Goal: Check status: Check status

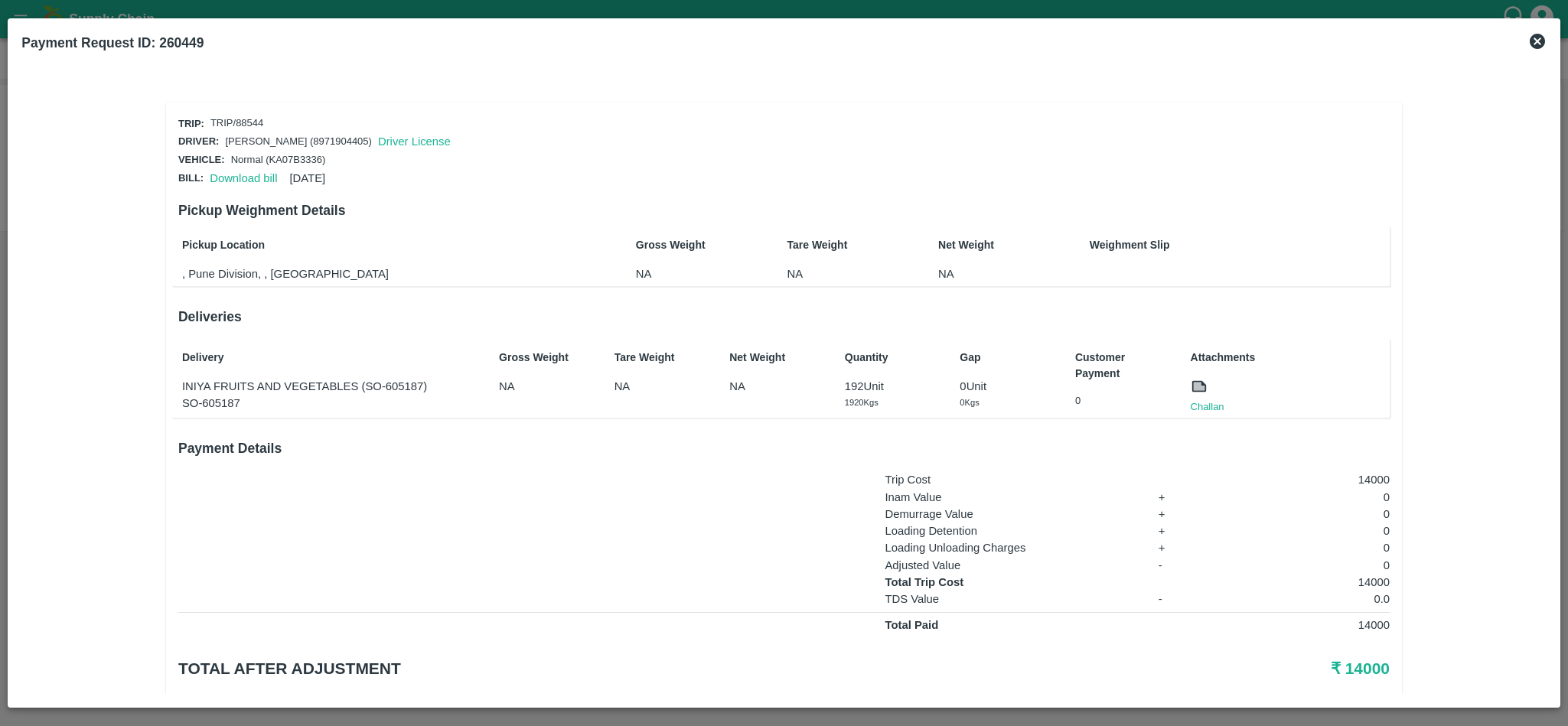
click at [1536, 36] on icon at bounding box center [1537, 42] width 16 height 16
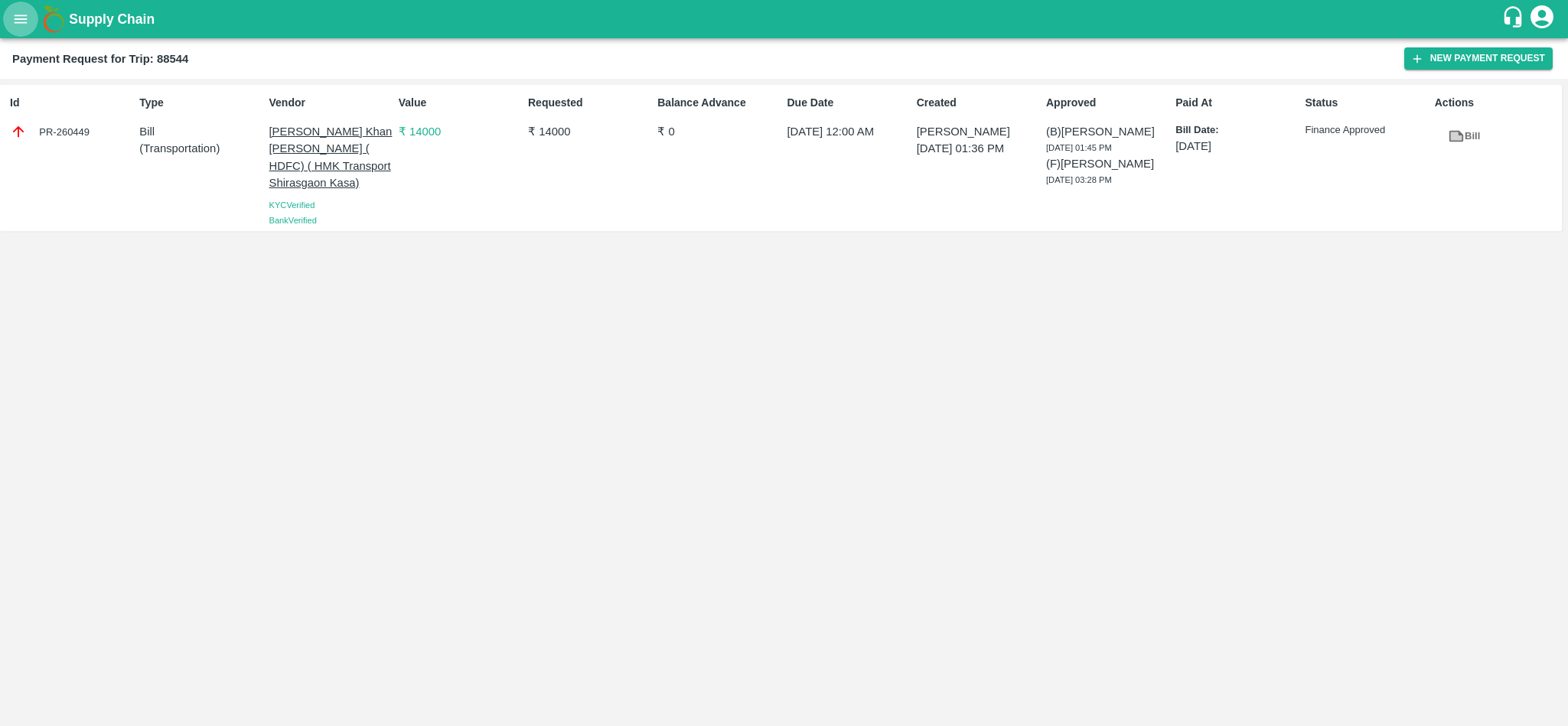
click at [19, 18] on icon "open drawer" at bounding box center [20, 18] width 16 height 16
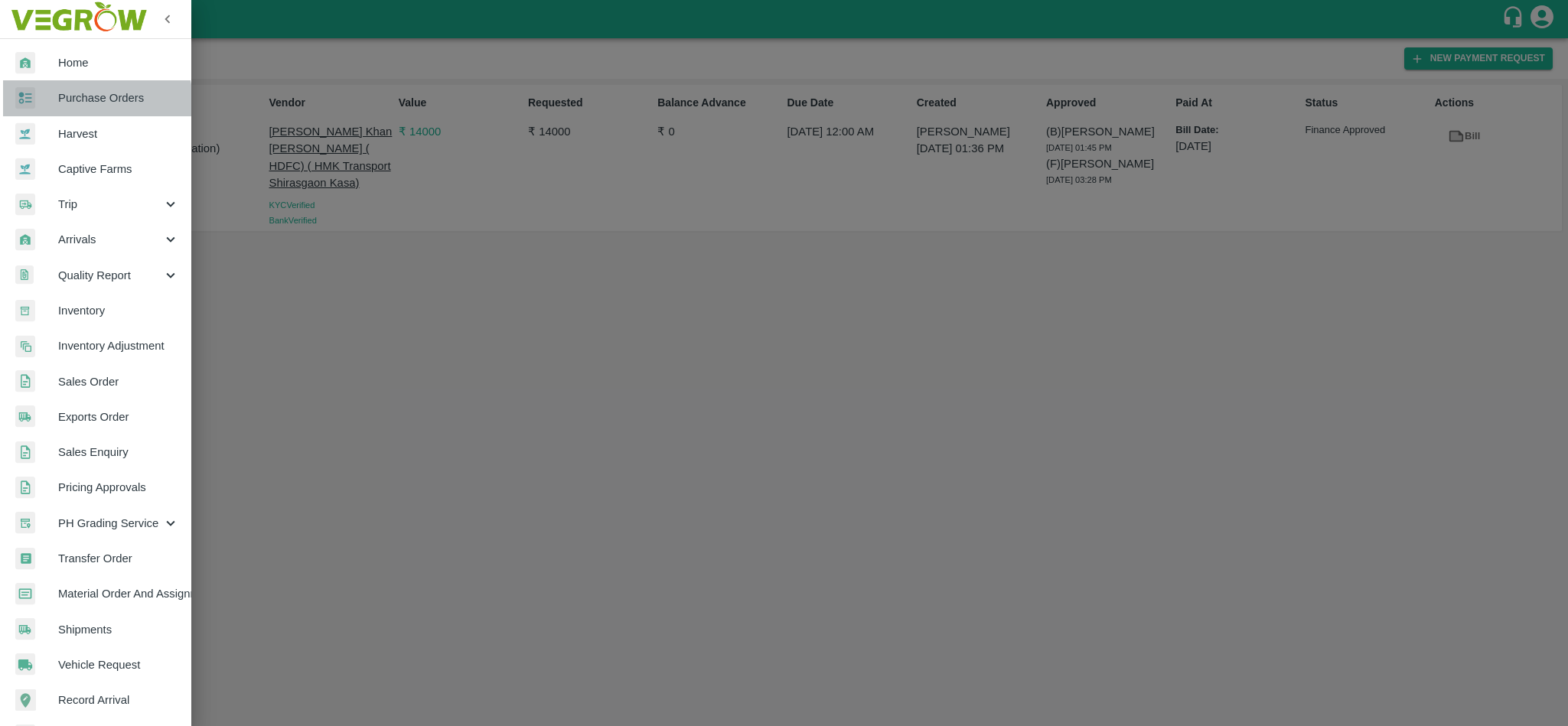
click at [75, 104] on span "Purchase Orders" at bounding box center [119, 97] width 121 height 16
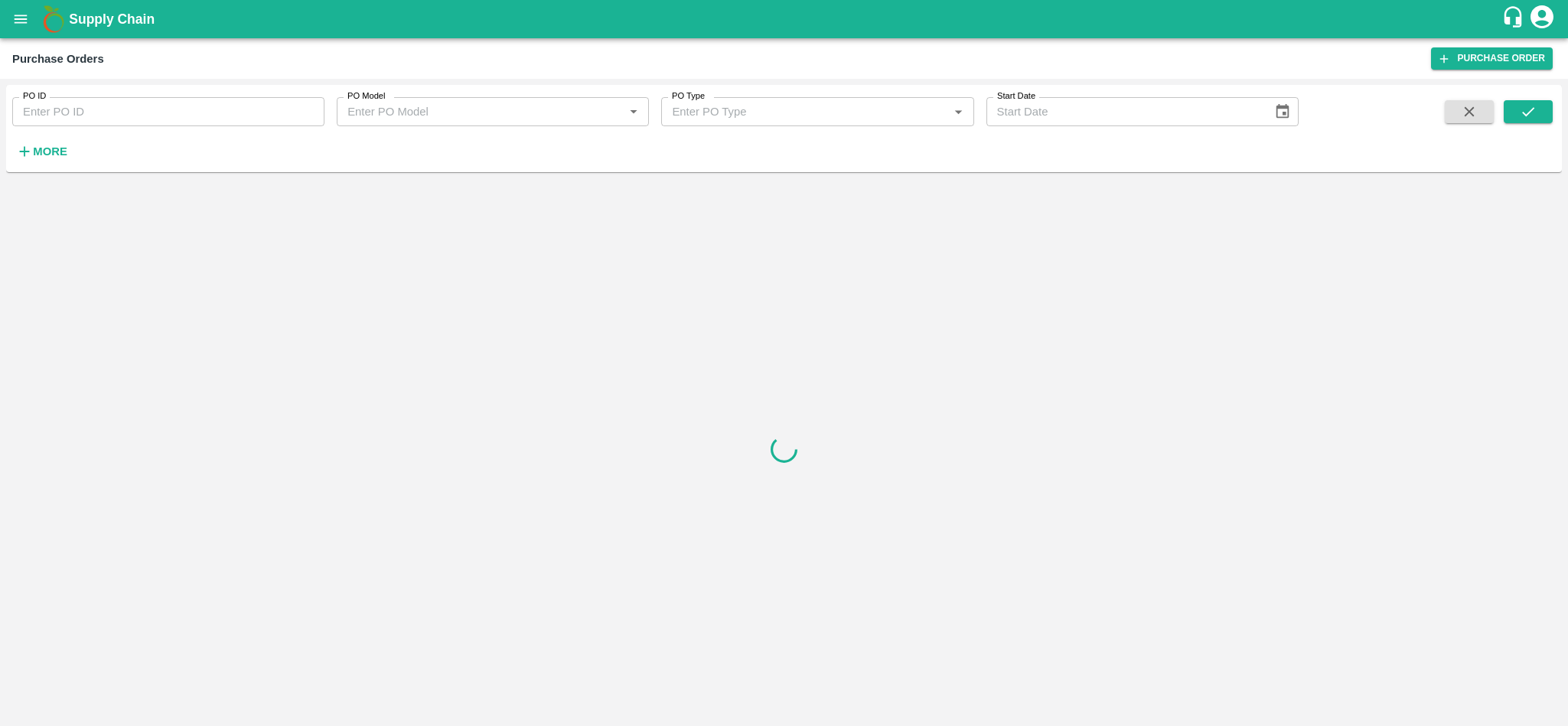
click at [136, 115] on input "PO ID" at bounding box center [168, 112] width 313 height 29
paste input "177272"
click at [1534, 112] on icon "submit" at bounding box center [1527, 111] width 16 height 16
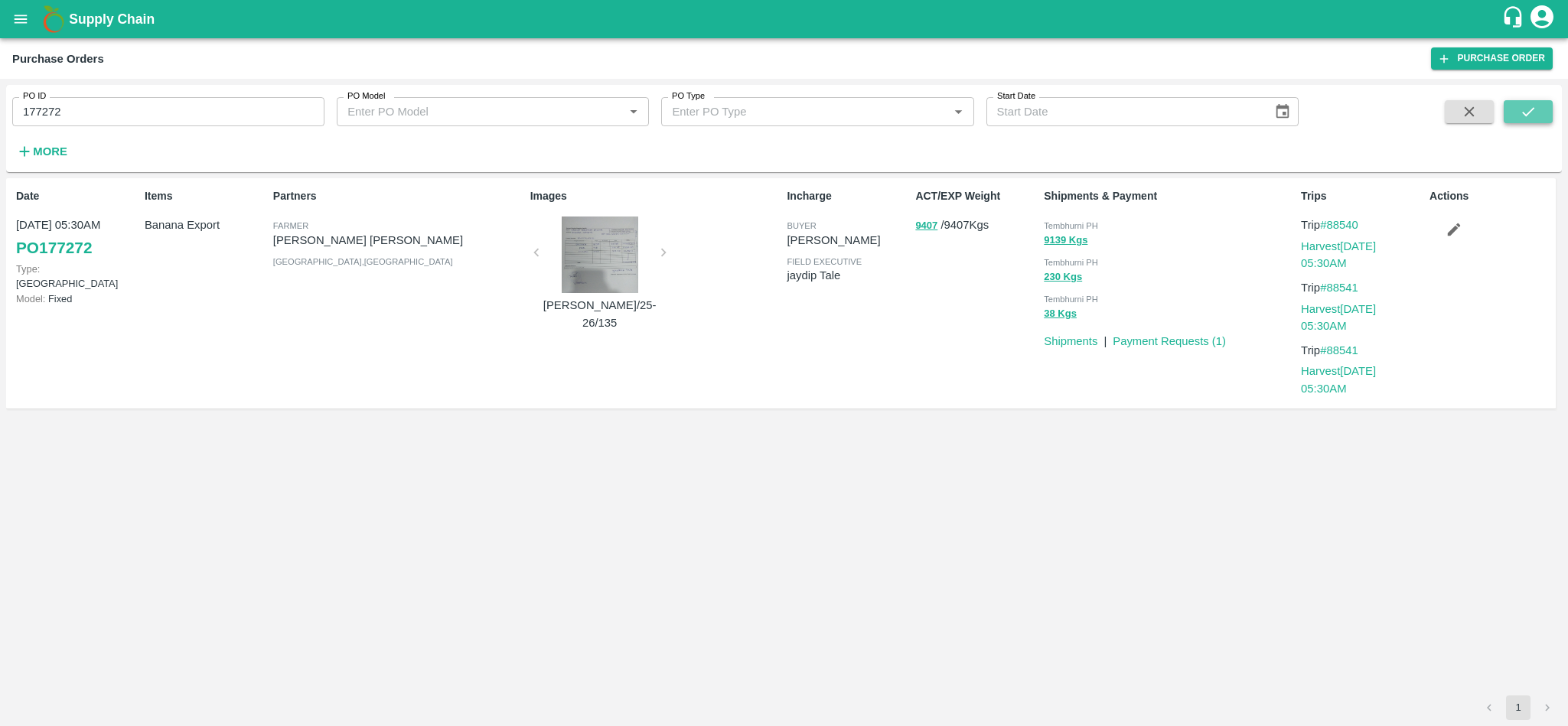
click at [1534, 112] on icon "submit" at bounding box center [1527, 111] width 16 height 16
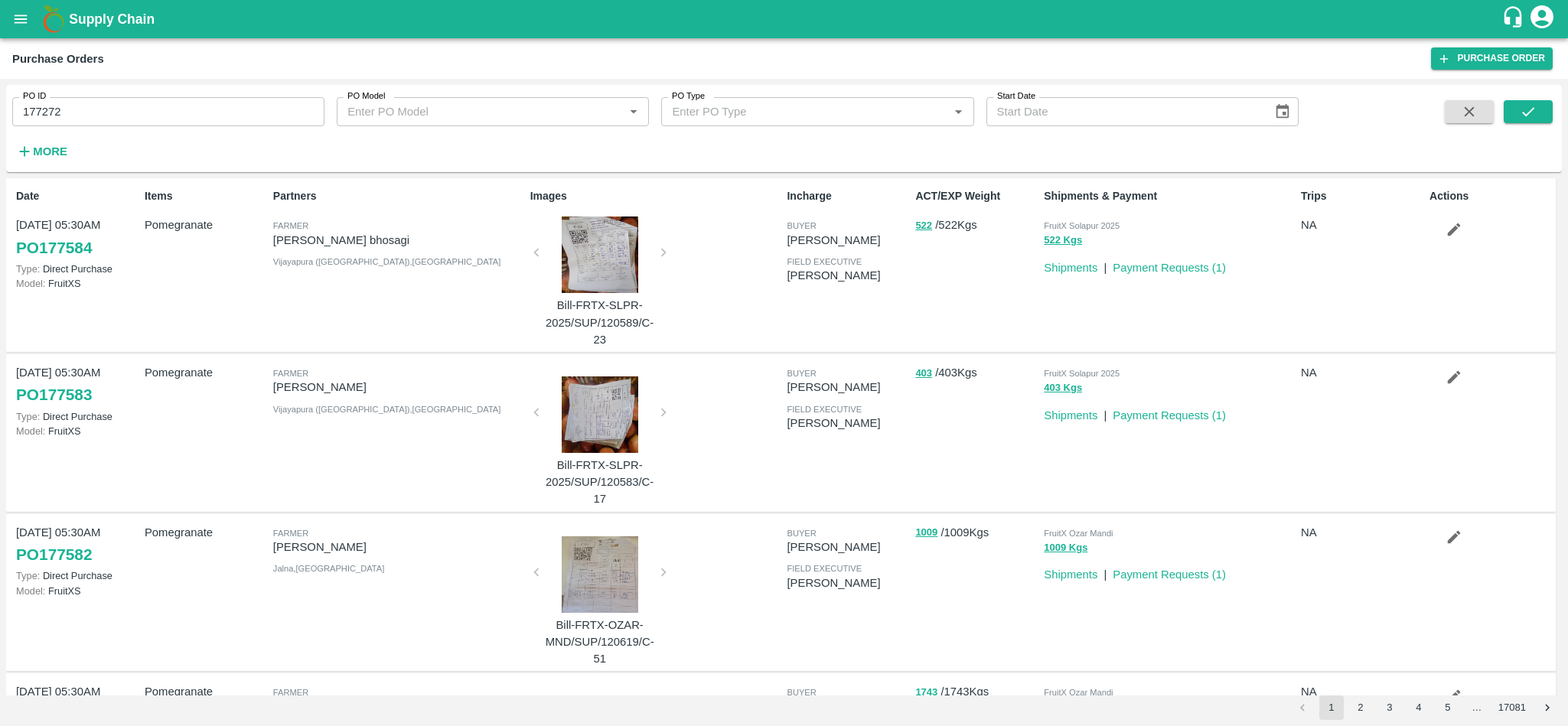
click at [166, 108] on input "177272" at bounding box center [168, 112] width 313 height 29
paste input "text"
click at [1522, 111] on icon "submit" at bounding box center [1527, 111] width 16 height 16
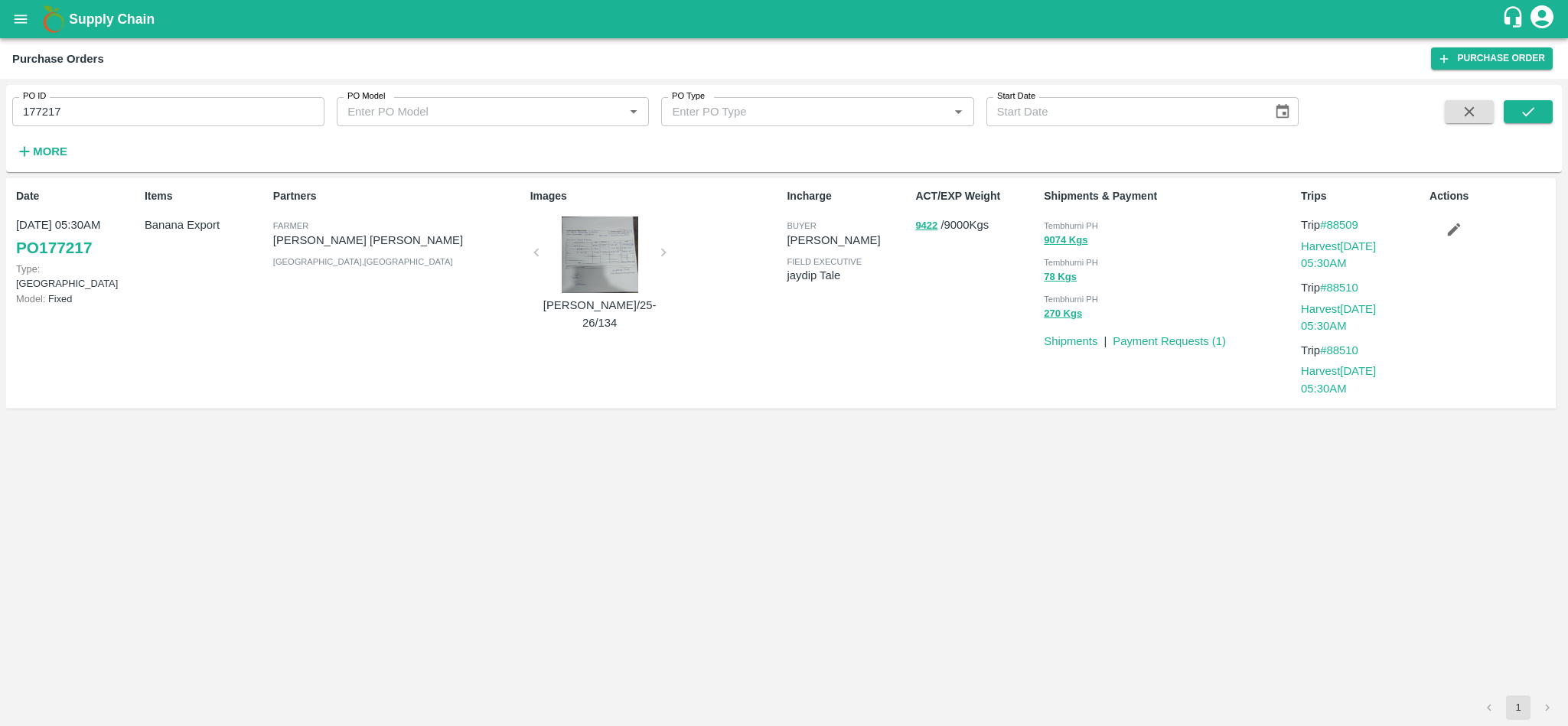
click at [190, 106] on input "177217" at bounding box center [168, 112] width 313 height 29
paste input "text"
click at [1549, 115] on button "submit" at bounding box center [1527, 112] width 49 height 23
click at [202, 97] on input "176934" at bounding box center [168, 112] width 313 height 29
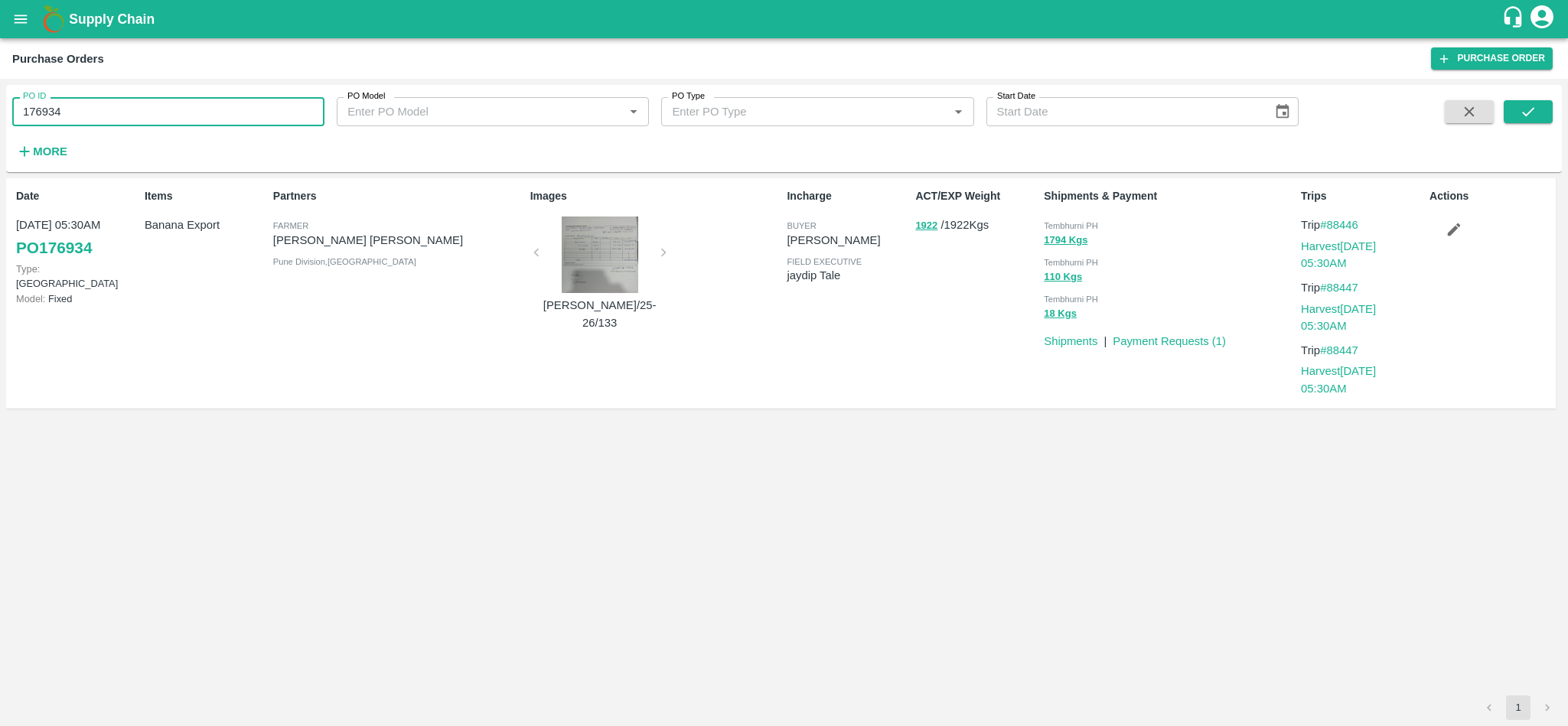
click at [202, 97] on input "176934" at bounding box center [168, 112] width 313 height 29
paste input "text"
click at [1527, 112] on icon "submit" at bounding box center [1527, 111] width 16 height 16
click at [1069, 226] on span "Tembhurni PH" at bounding box center [1070, 225] width 55 height 10
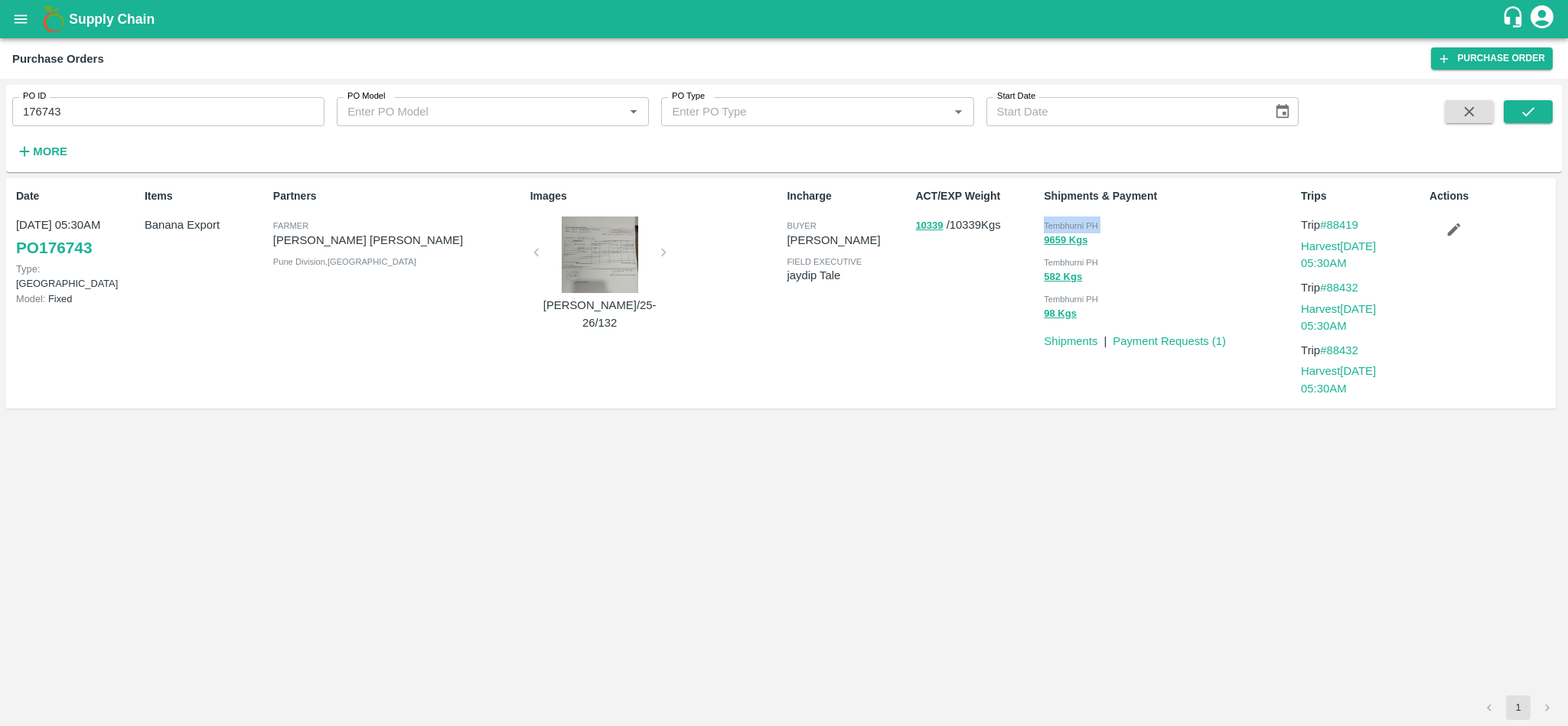
click at [1069, 226] on span "Tembhurni PH" at bounding box center [1070, 225] width 55 height 10
copy div "Tembhurni PH 9659 Kgs"
click at [157, 108] on input "176743" at bounding box center [168, 112] width 313 height 29
paste input "text"
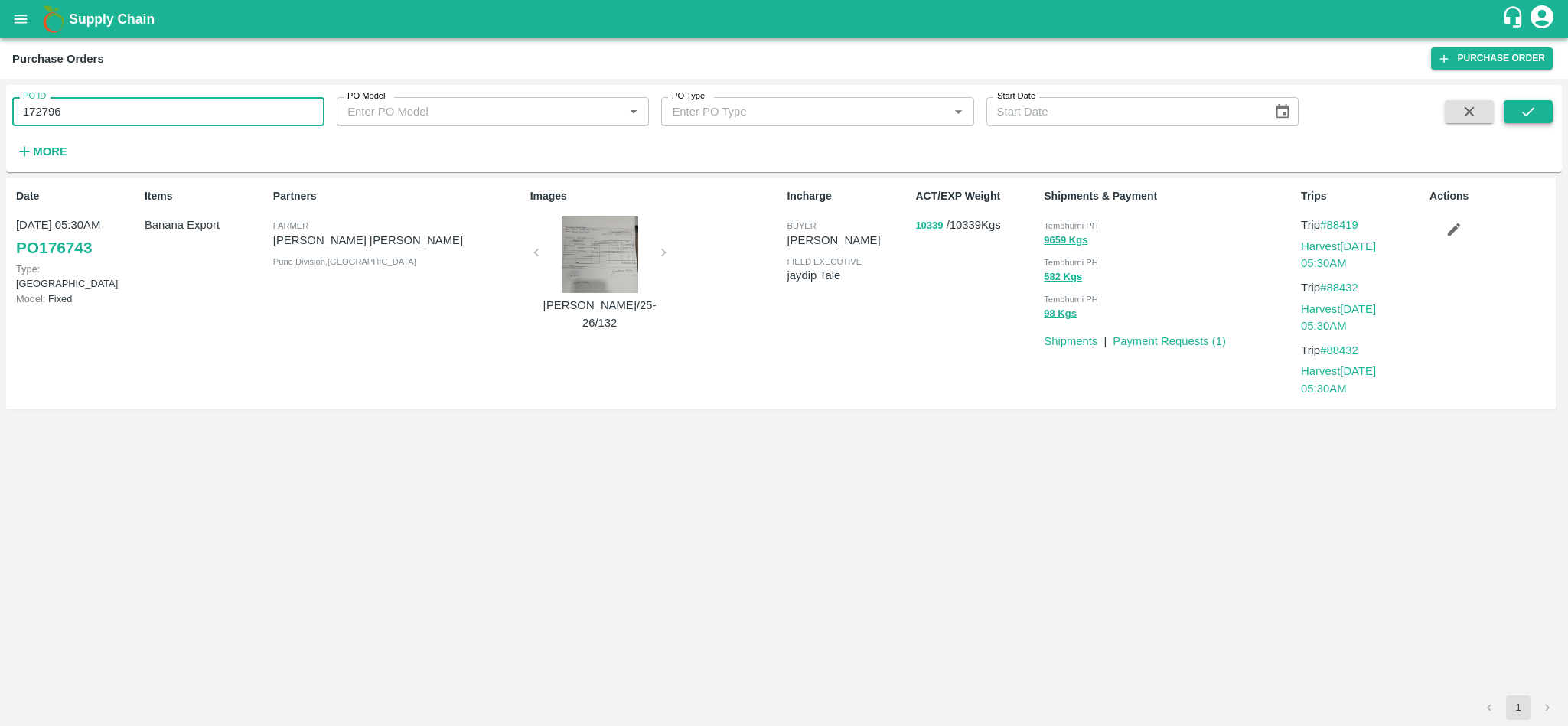
type input "172796"
click at [1542, 118] on button "submit" at bounding box center [1527, 112] width 49 height 23
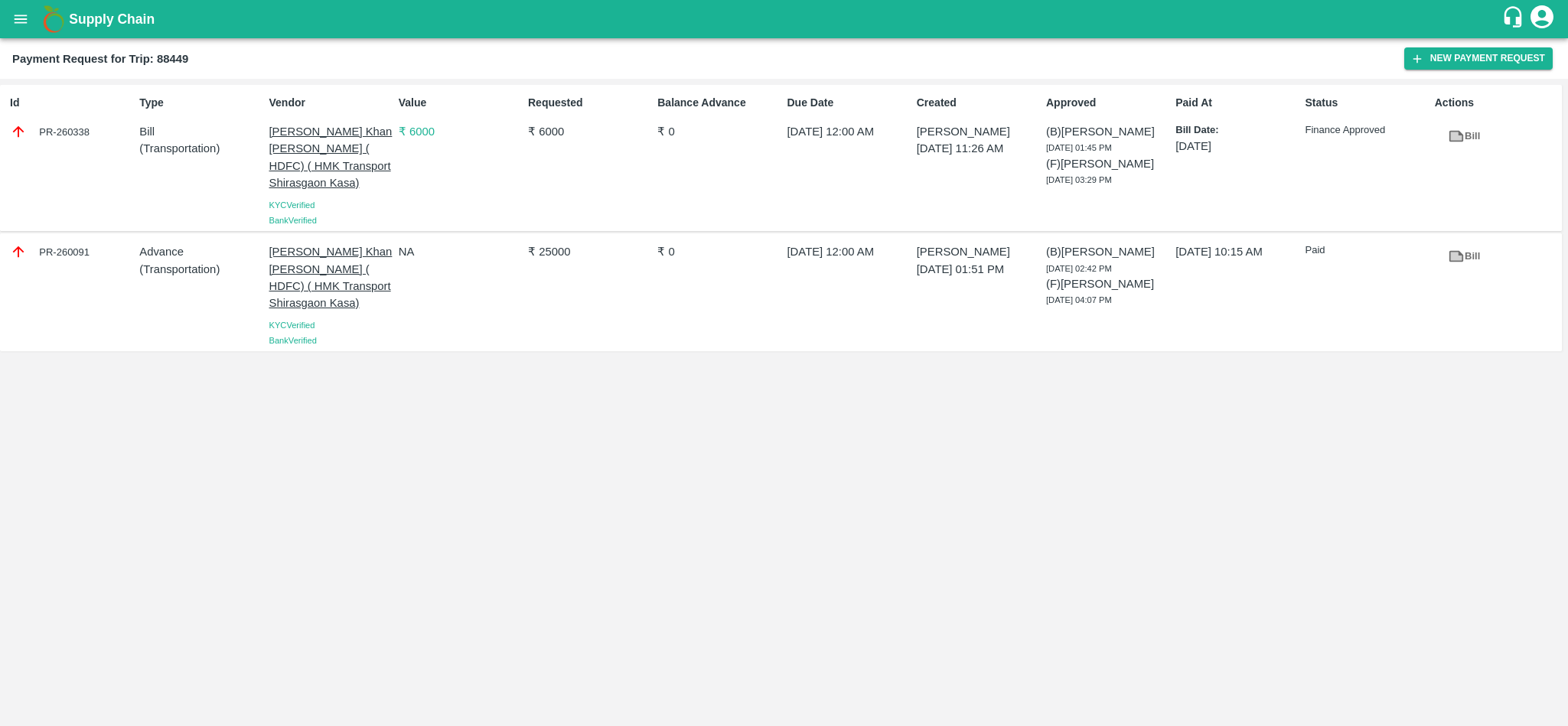
click at [71, 255] on div "PR-260091" at bounding box center [71, 251] width 123 height 16
copy div "260091"
